Goal: Information Seeking & Learning: Learn about a topic

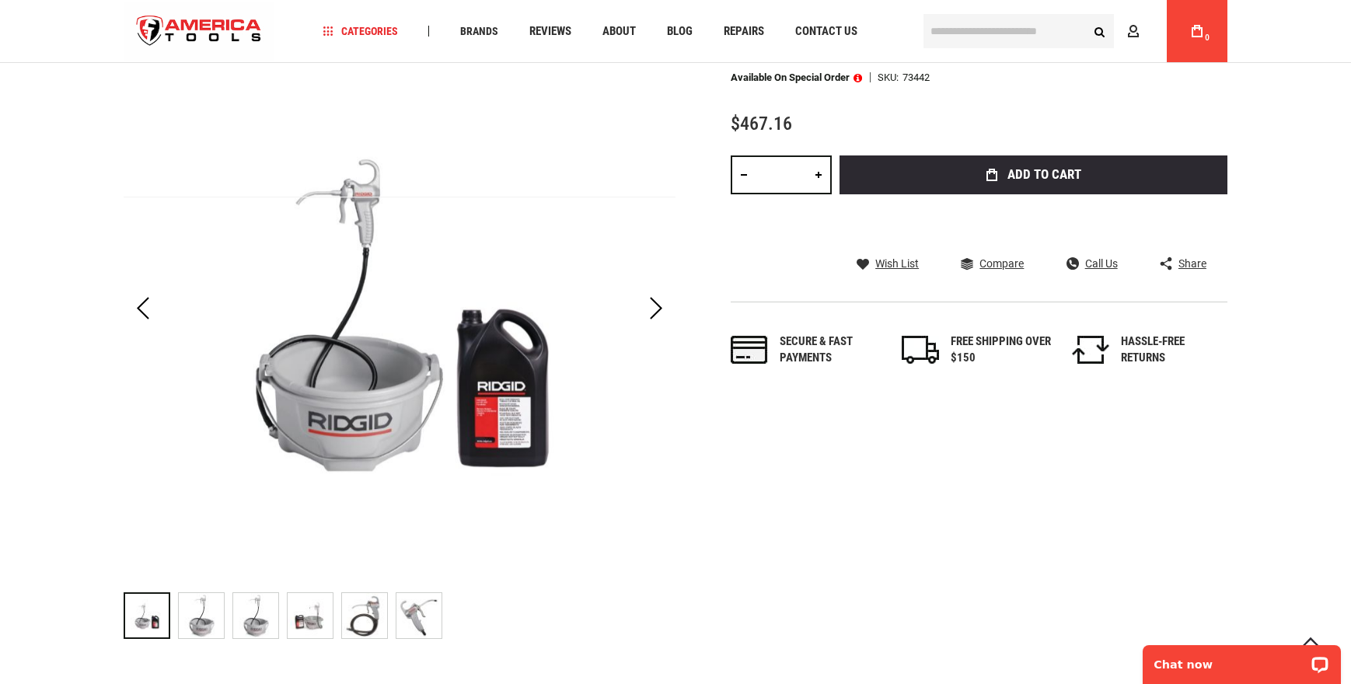
scroll to position [233, 0]
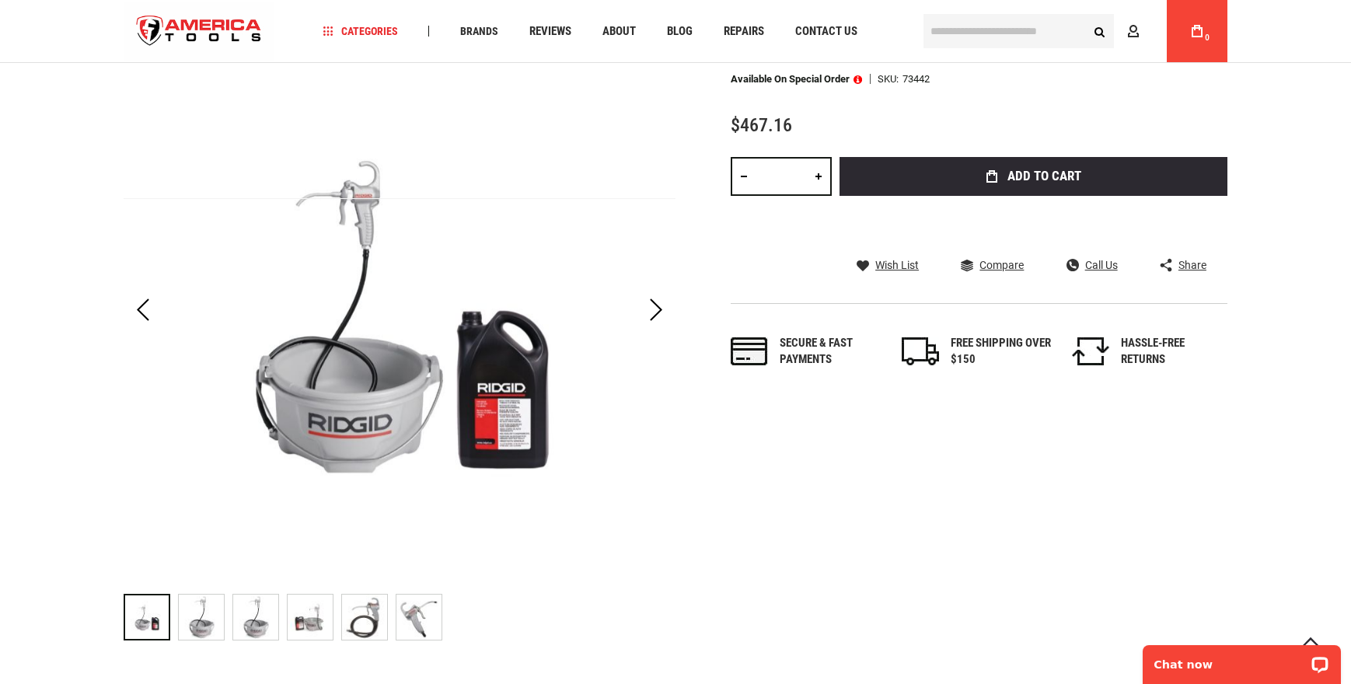
click at [194, 609] on img "RIDGID 73442 418 OILER" at bounding box center [201, 617] width 45 height 45
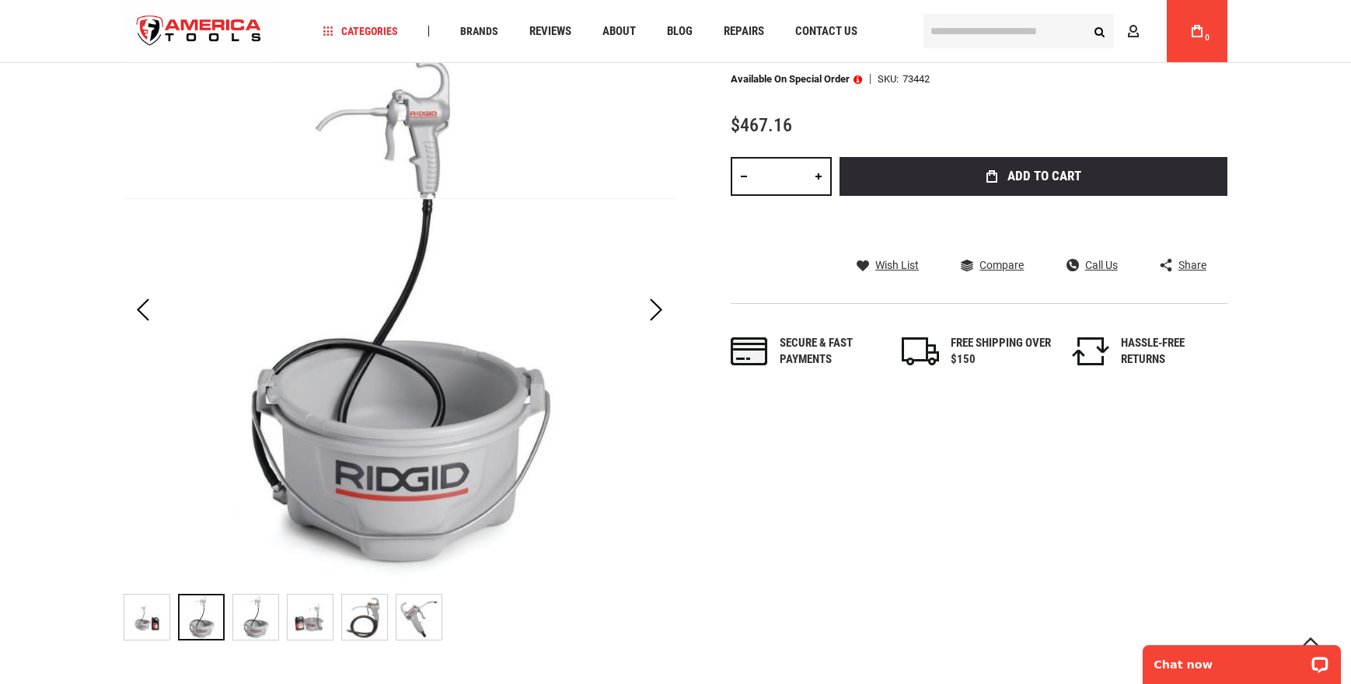
click at [238, 605] on img "RIDGID 73442 418 OILER" at bounding box center [255, 617] width 45 height 45
click at [309, 606] on img "RIDGID 73442 418 OILER" at bounding box center [310, 617] width 45 height 45
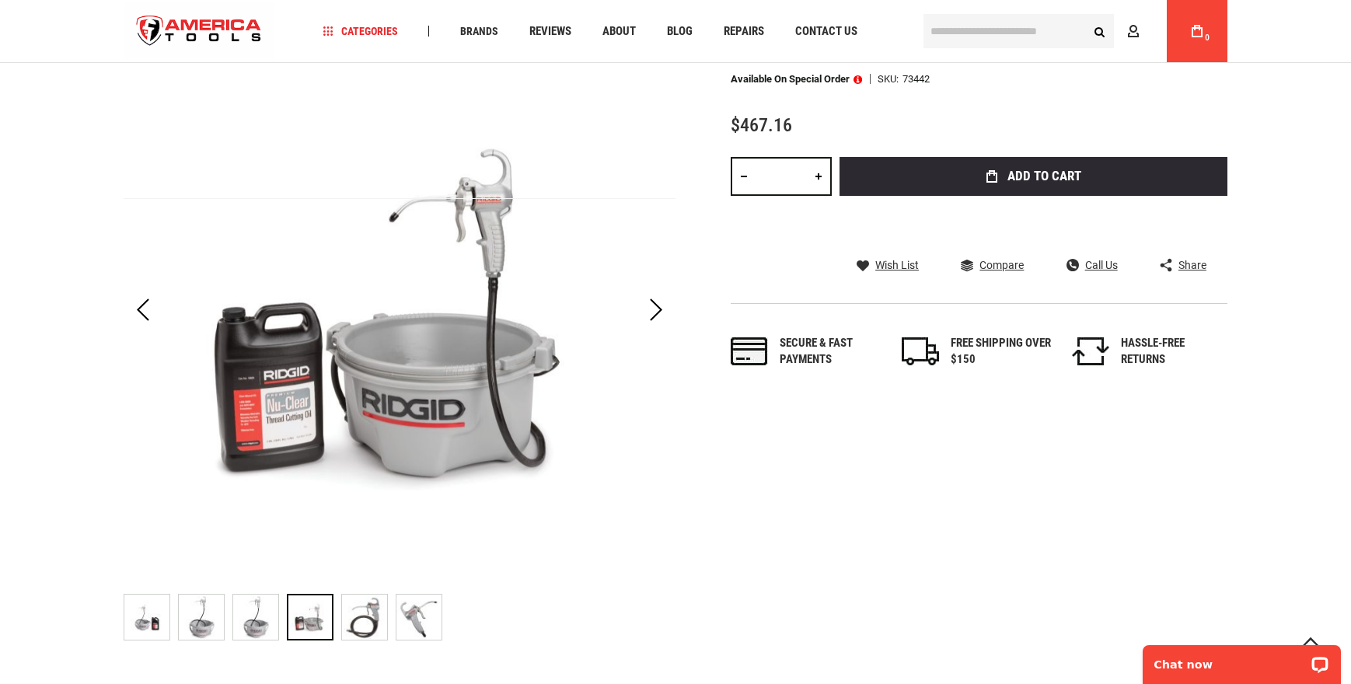
click at [376, 614] on img "RIDGID 73442 418 OILER" at bounding box center [364, 617] width 45 height 45
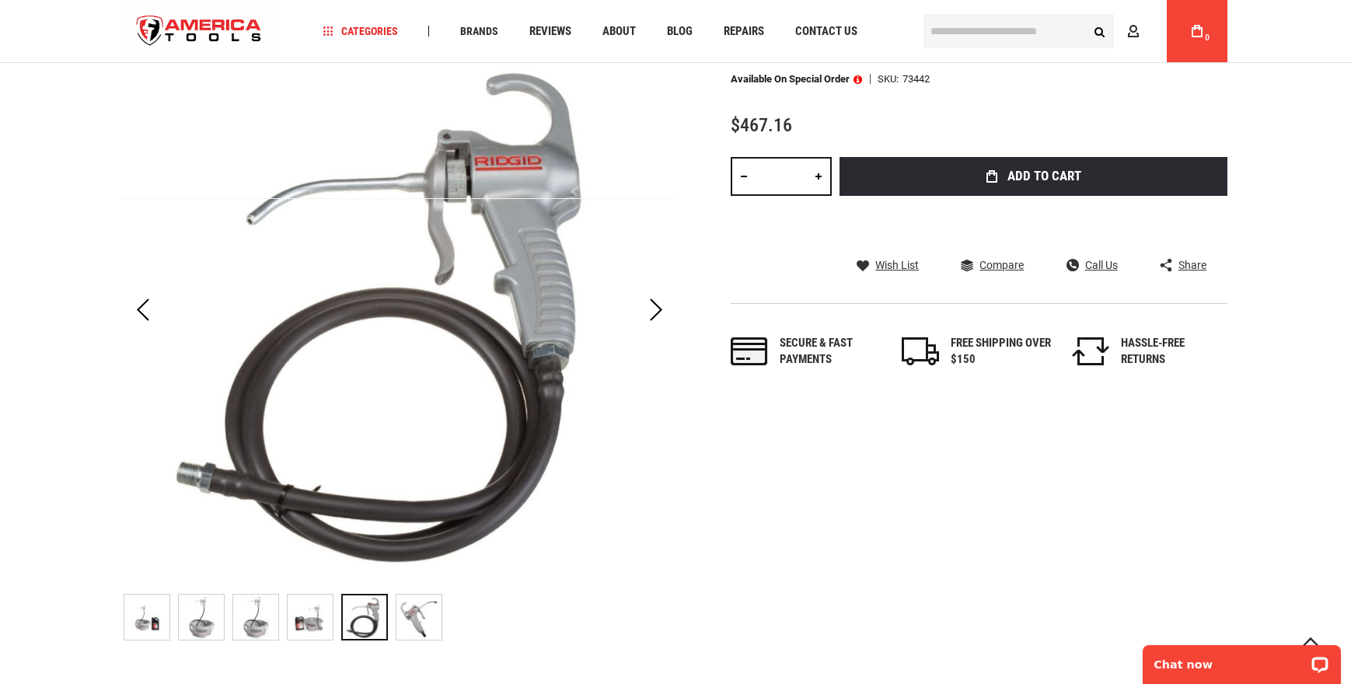
click at [439, 613] on img "RIDGID 73442 418 OILER" at bounding box center [418, 617] width 45 height 45
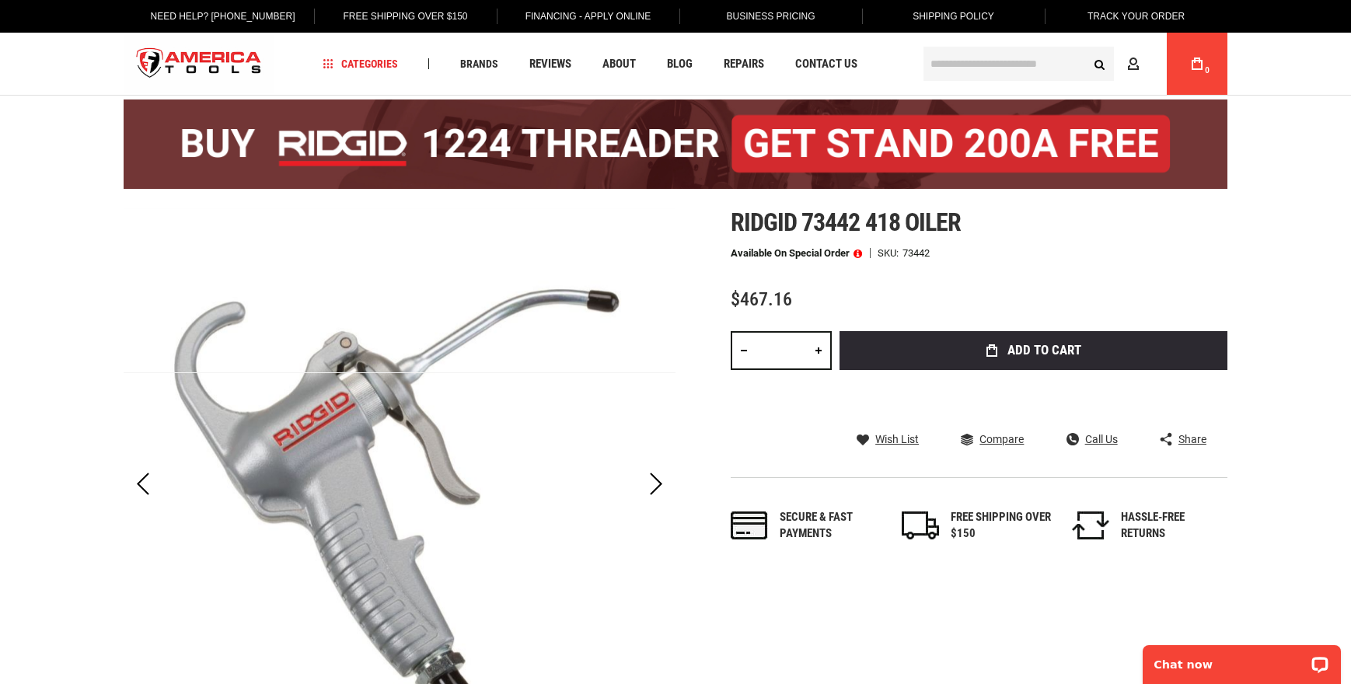
scroll to position [0, 0]
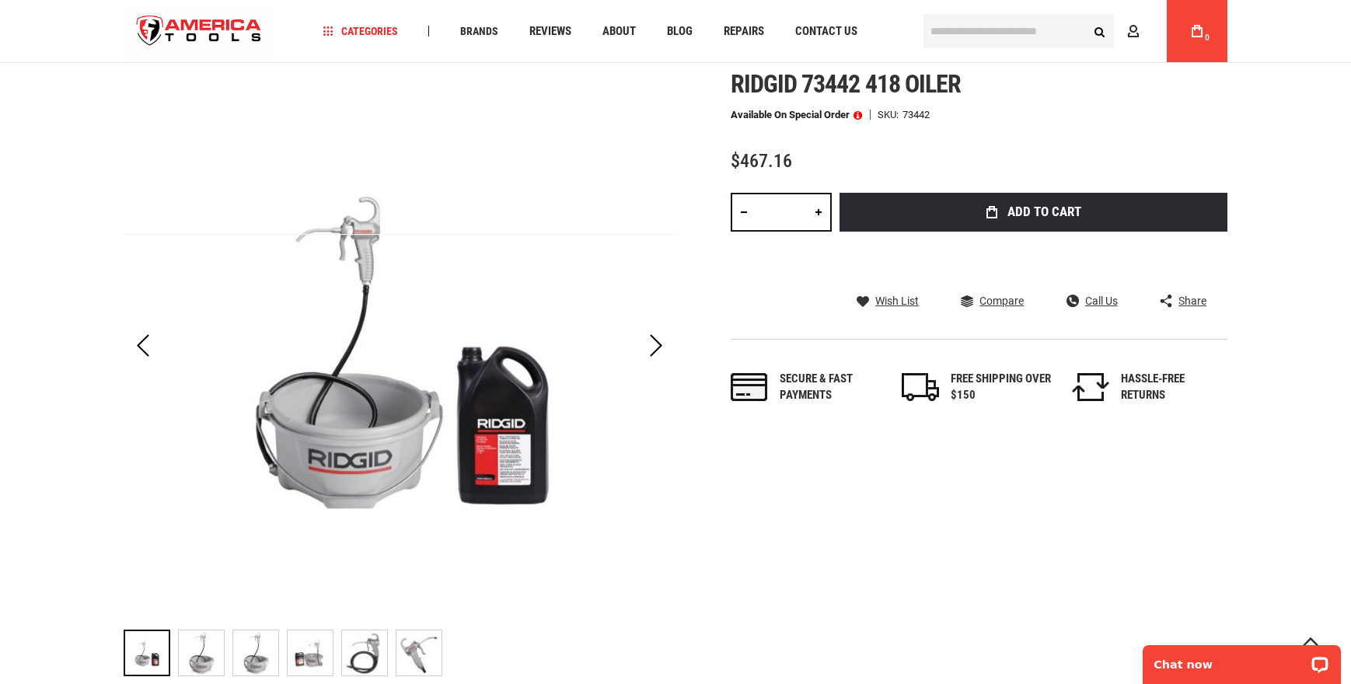
scroll to position [78, 0]
